Goal: Task Accomplishment & Management: Manage account settings

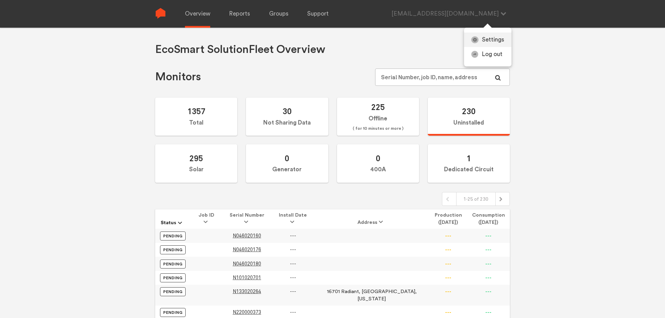
click at [497, 38] on link "Settings" at bounding box center [487, 40] width 47 height 15
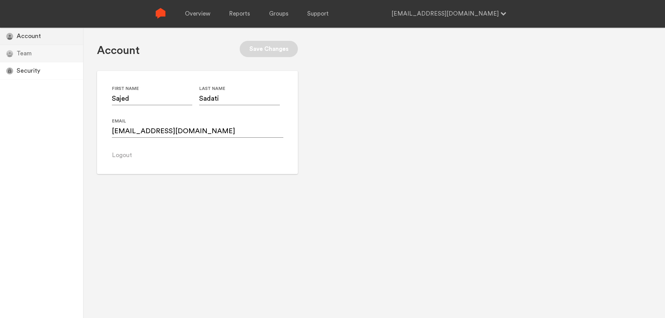
click at [20, 51] on div "Users Icon Team" at bounding box center [41, 53] width 83 height 17
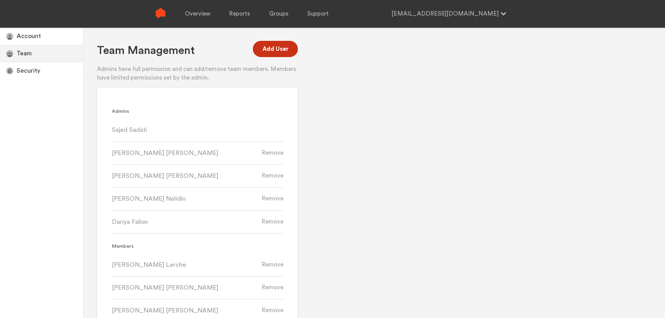
click at [277, 51] on button "Add User" at bounding box center [275, 49] width 45 height 16
radio input "true"
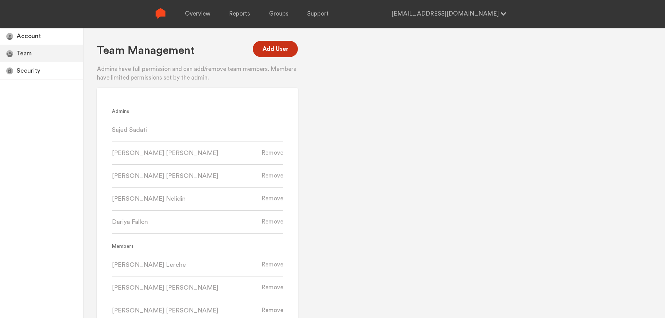
radio input "true"
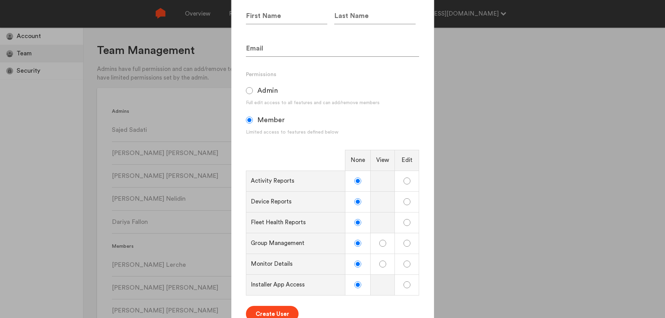
click at [170, 100] on div at bounding box center [332, 159] width 665 height 318
